Goal: Use online tool/utility: Utilize a website feature to perform a specific function

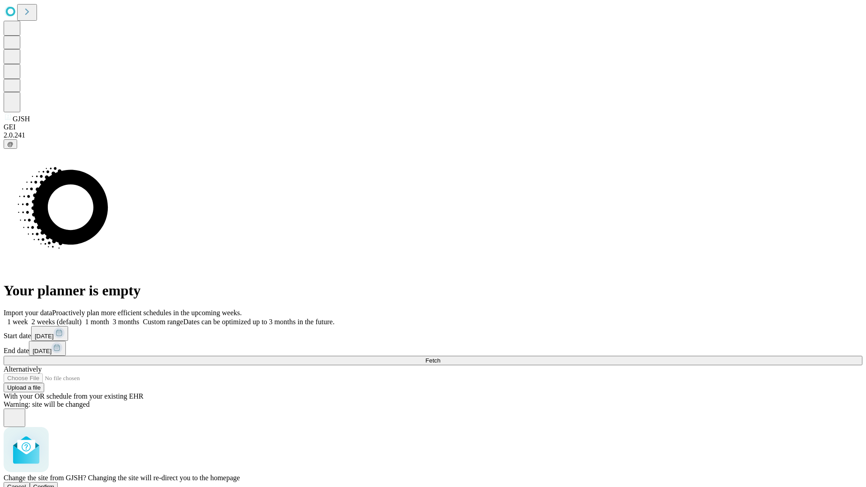
click at [55, 484] on span "Confirm" at bounding box center [43, 487] width 21 height 7
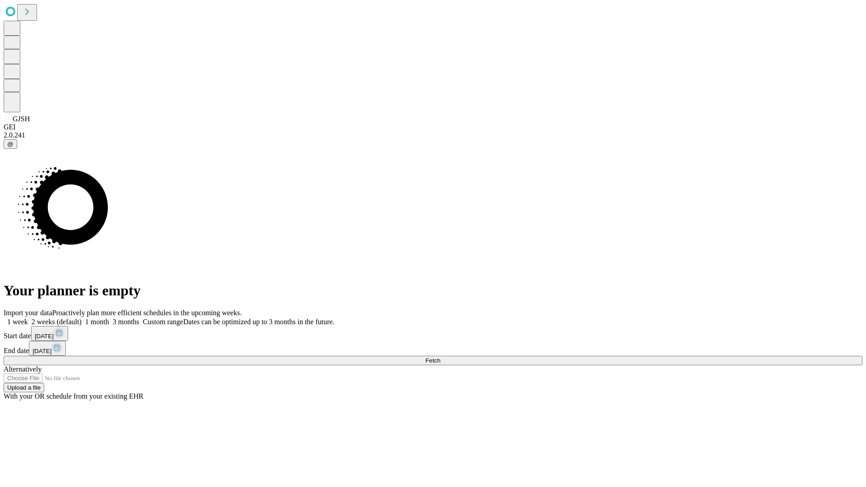
click at [82, 318] on label "2 weeks (default)" at bounding box center [55, 322] width 54 height 8
click at [440, 357] on span "Fetch" at bounding box center [432, 360] width 15 height 7
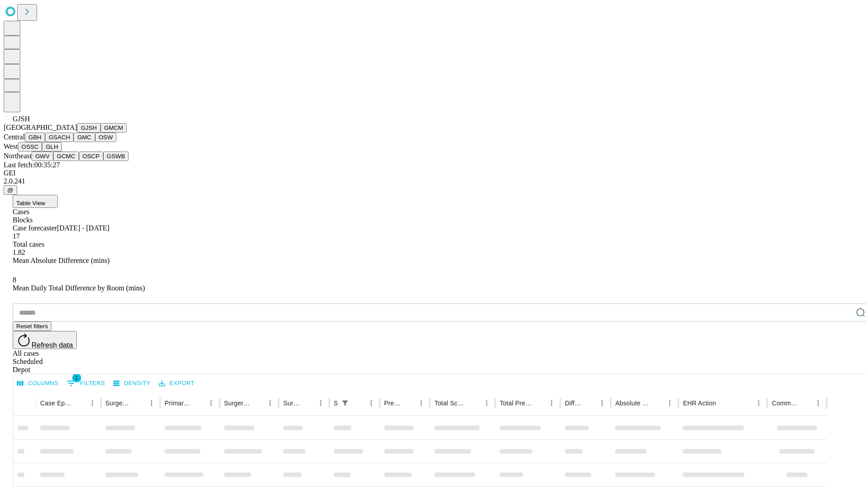
click at [101, 133] on button "GMCM" at bounding box center [114, 127] width 26 height 9
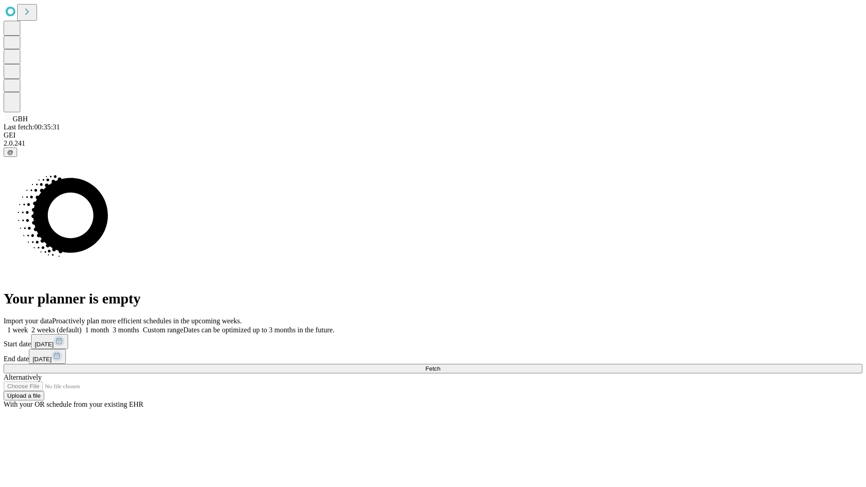
click at [82, 326] on label "2 weeks (default)" at bounding box center [55, 330] width 54 height 8
click at [440, 365] on span "Fetch" at bounding box center [432, 368] width 15 height 7
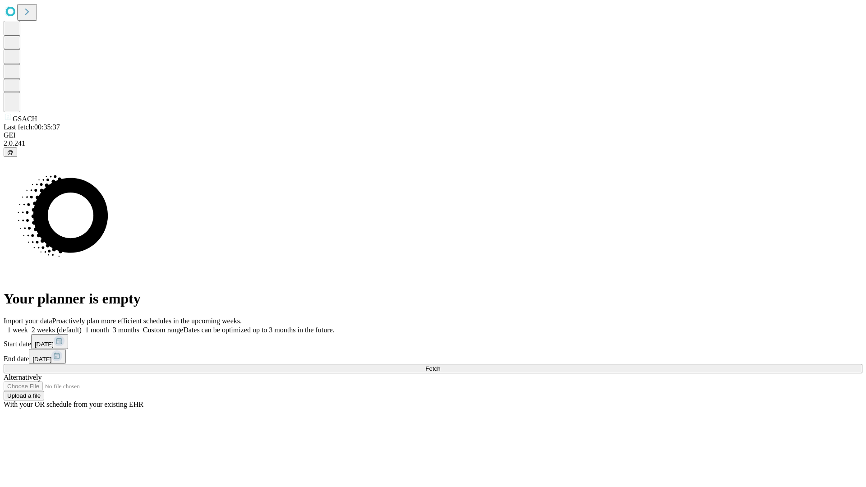
click at [82, 326] on label "2 weeks (default)" at bounding box center [55, 330] width 54 height 8
click at [440, 365] on span "Fetch" at bounding box center [432, 368] width 15 height 7
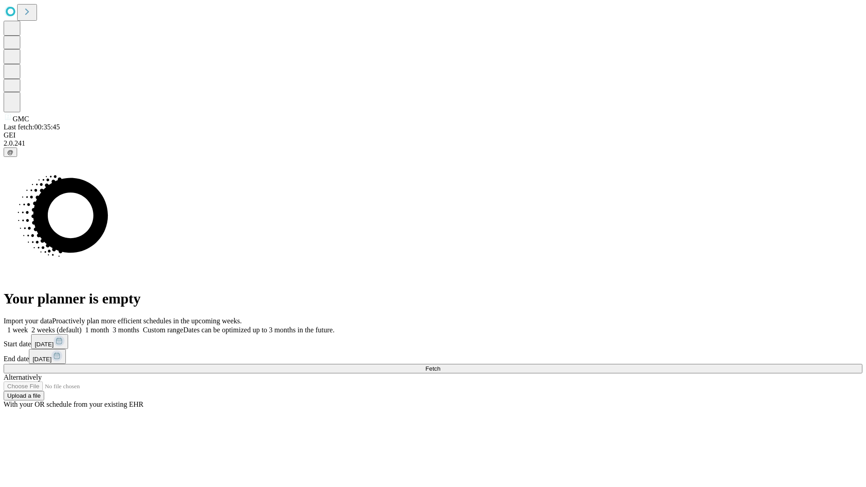
click at [82, 326] on label "2 weeks (default)" at bounding box center [55, 330] width 54 height 8
click at [440, 365] on span "Fetch" at bounding box center [432, 368] width 15 height 7
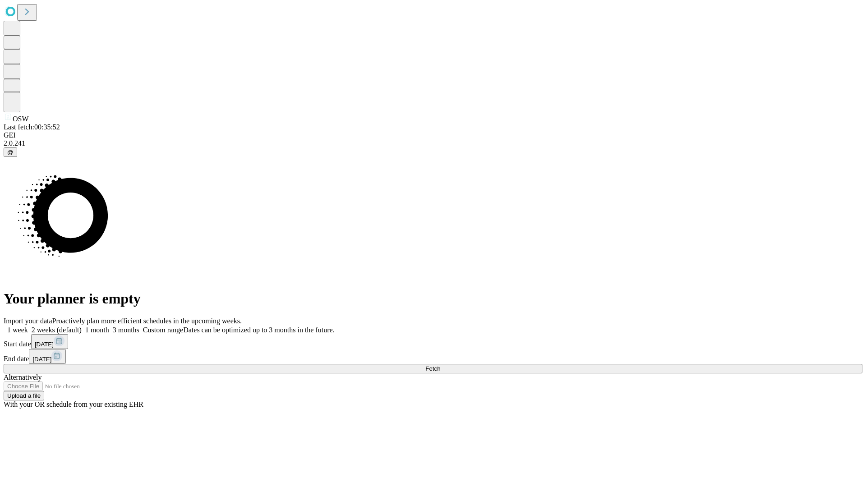
click at [82, 326] on label "2 weeks (default)" at bounding box center [55, 330] width 54 height 8
click at [440, 365] on span "Fetch" at bounding box center [432, 368] width 15 height 7
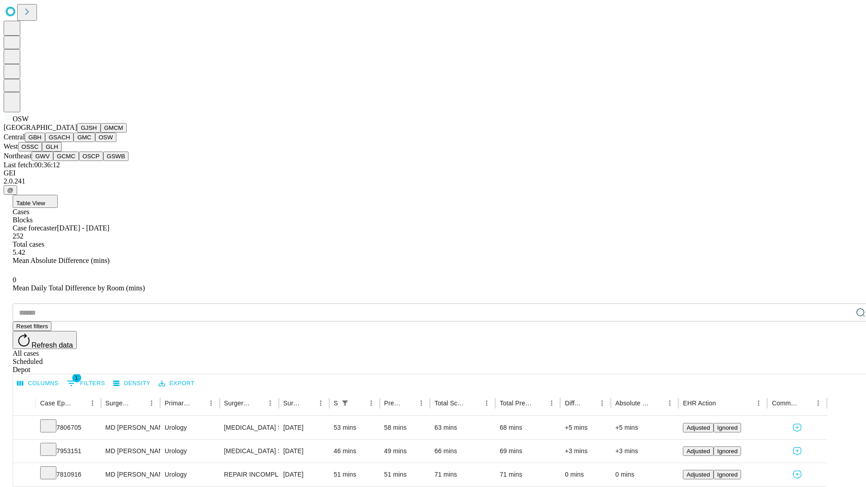
click at [42, 152] on button "OSSC" at bounding box center [30, 146] width 24 height 9
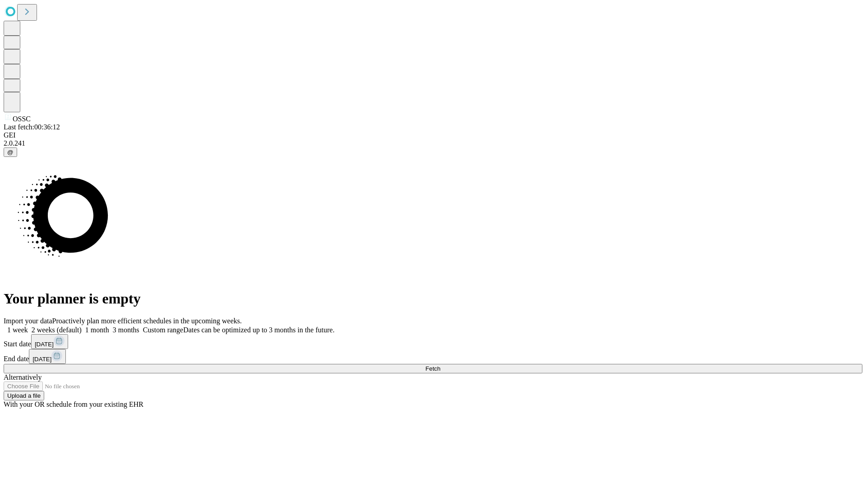
click at [82, 326] on label "2 weeks (default)" at bounding box center [55, 330] width 54 height 8
click at [440, 365] on span "Fetch" at bounding box center [432, 368] width 15 height 7
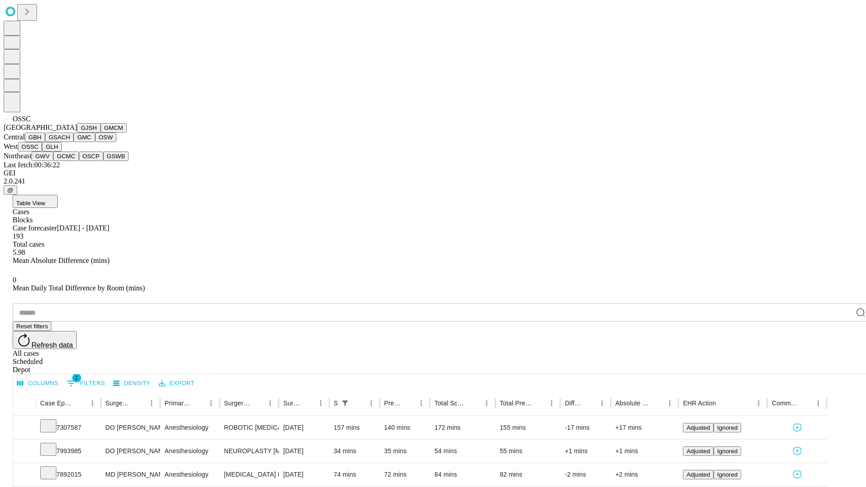
click at [61, 152] on button "GLH" at bounding box center [51, 146] width 19 height 9
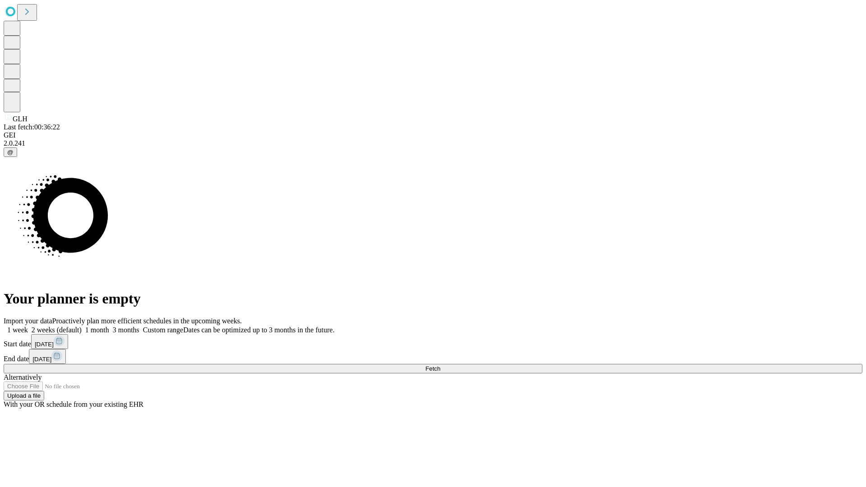
click at [82, 326] on label "2 weeks (default)" at bounding box center [55, 330] width 54 height 8
click at [440, 365] on span "Fetch" at bounding box center [432, 368] width 15 height 7
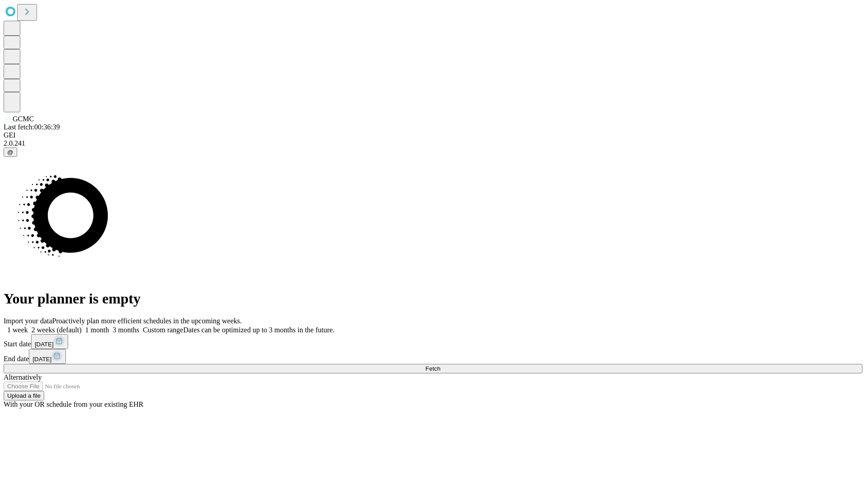
click at [82, 326] on label "2 weeks (default)" at bounding box center [55, 330] width 54 height 8
click at [440, 365] on span "Fetch" at bounding box center [432, 368] width 15 height 7
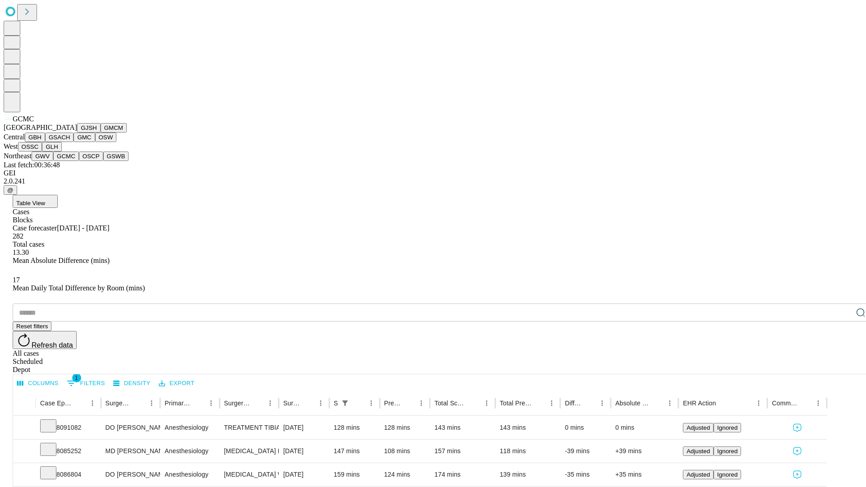
click at [79, 161] on button "OSCP" at bounding box center [91, 156] width 24 height 9
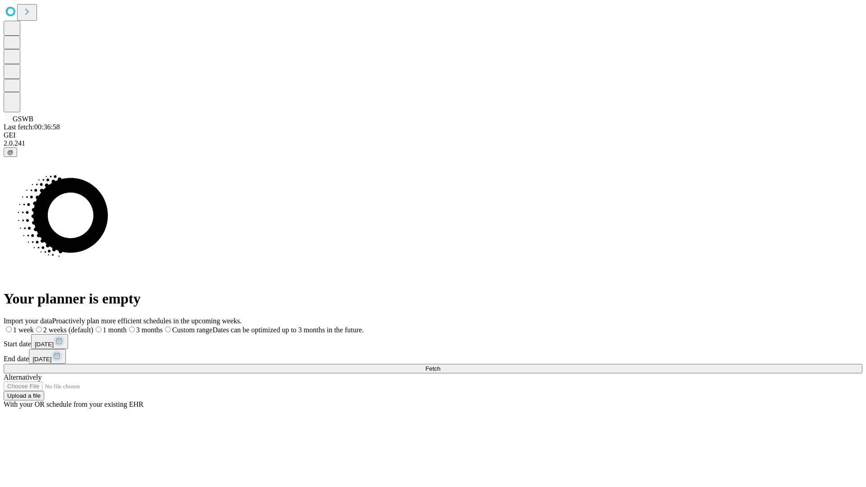
click at [93, 326] on label "2 weeks (default)" at bounding box center [64, 330] width 60 height 8
click at [440, 365] on span "Fetch" at bounding box center [432, 368] width 15 height 7
